Goal: Obtain resource: Obtain resource

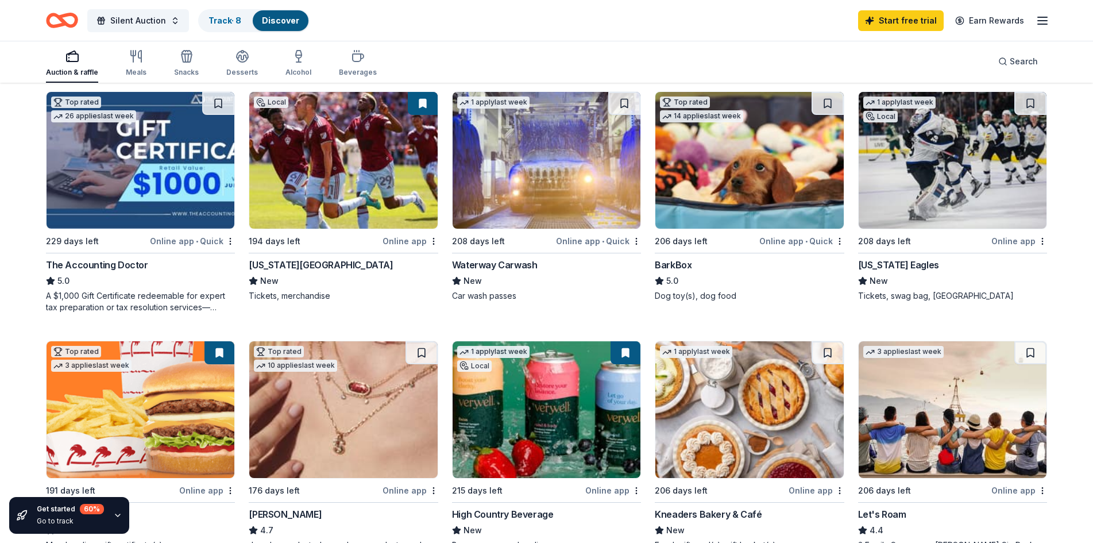
scroll to position [345, 0]
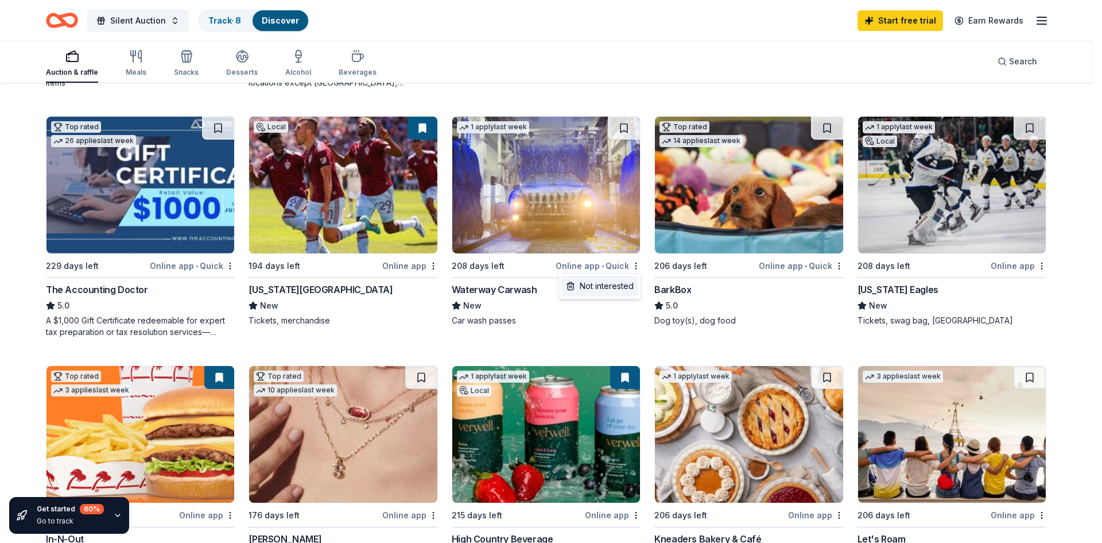
click at [633, 282] on div "Not interested" at bounding box center [600, 286] width 77 height 21
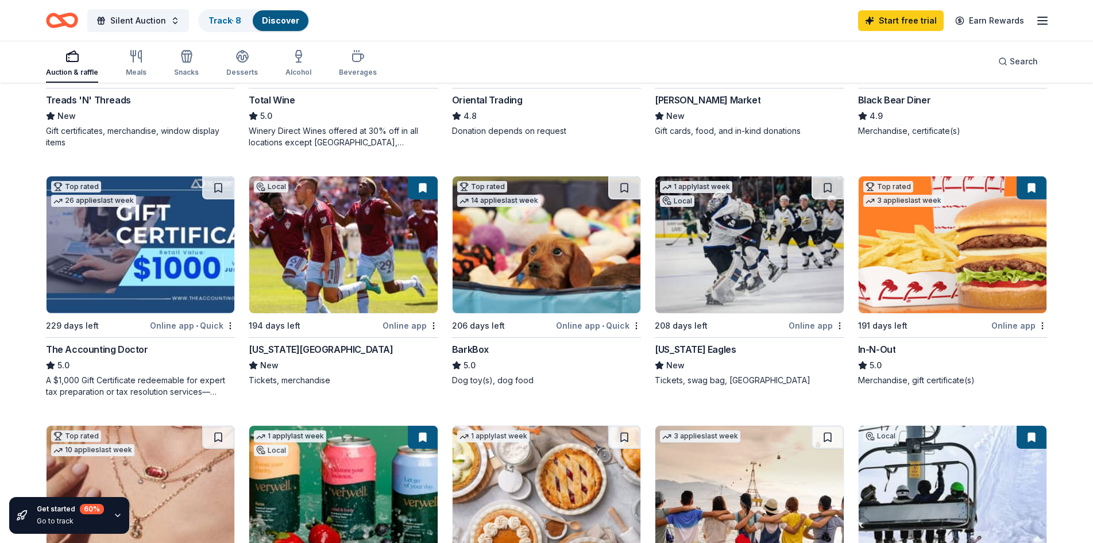
scroll to position [402, 0]
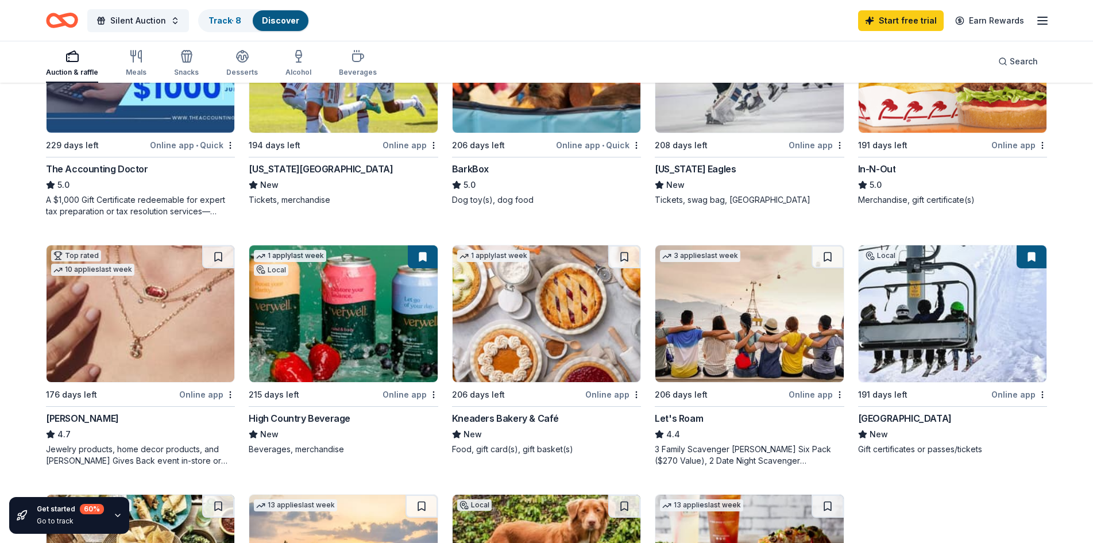
scroll to position [459, 0]
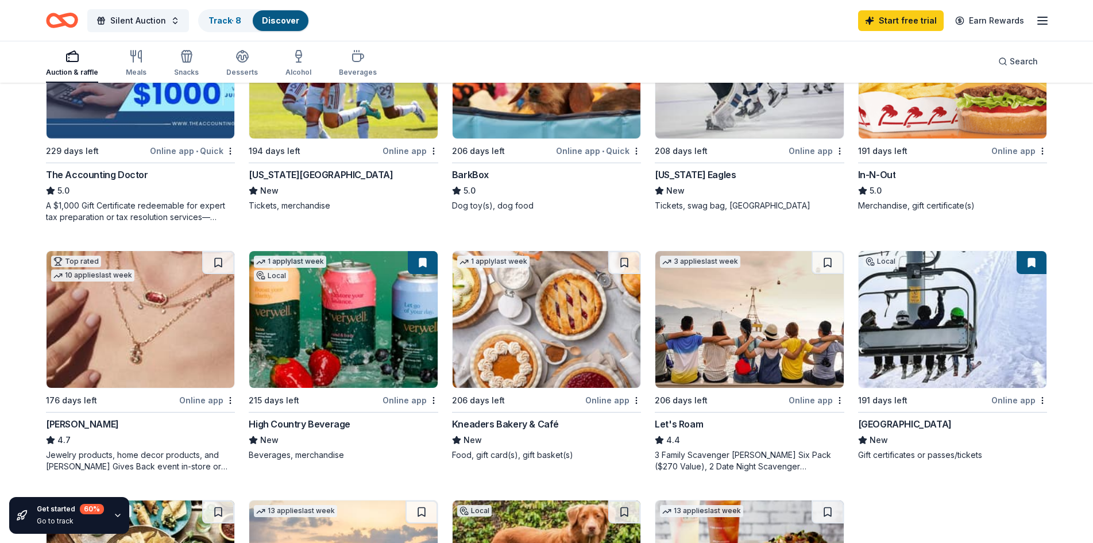
click at [680, 423] on div "Let's Roam" at bounding box center [679, 424] width 48 height 14
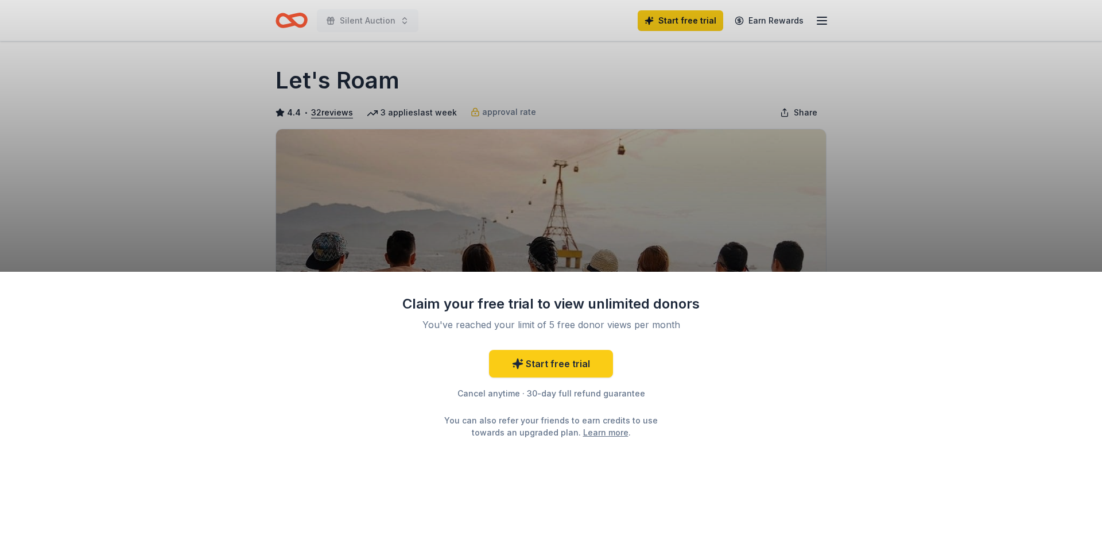
click at [668, 42] on div "Claim your free trial to view unlimited donors You've reached your limit of 5 f…" at bounding box center [551, 271] width 1102 height 543
